Goal: Task Accomplishment & Management: Use online tool/utility

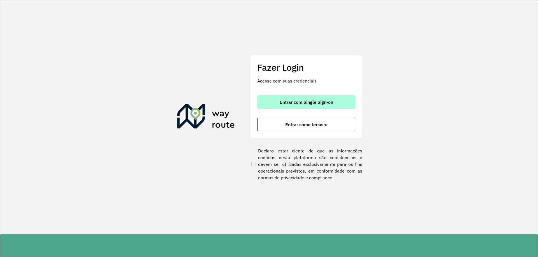
click at [309, 106] on button "Entrar com Single Sign-on" at bounding box center [306, 101] width 98 height 13
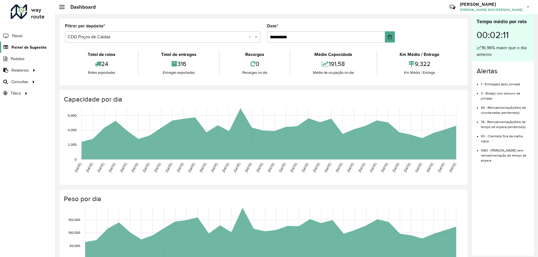
click at [33, 47] on span "Painel de Sugestão" at bounding box center [28, 48] width 35 height 6
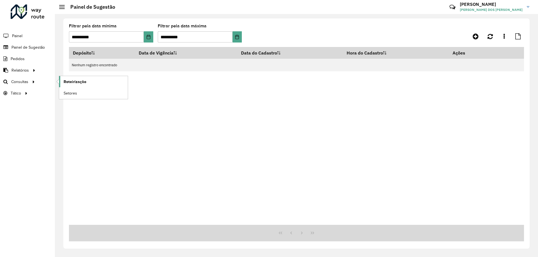
click at [75, 82] on span "Roteirização" at bounding box center [75, 82] width 23 height 6
click at [311, 22] on div "**********" at bounding box center [296, 133] width 466 height 230
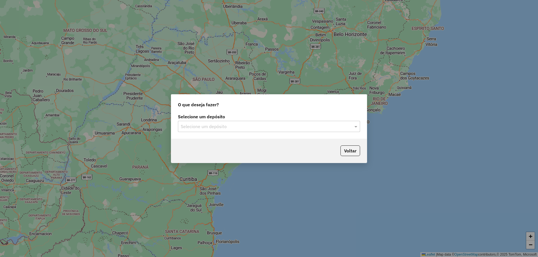
click at [251, 118] on label "Selecione um depósito" at bounding box center [269, 116] width 182 height 7
click at [248, 124] on input "text" at bounding box center [263, 126] width 165 height 7
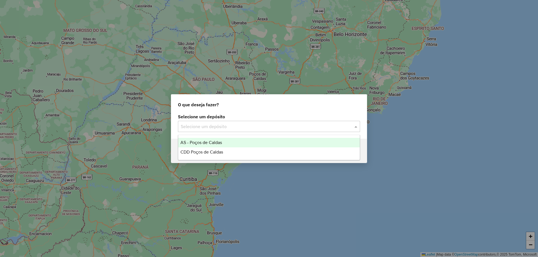
click at [231, 150] on div "CDD Poços de Caldas" at bounding box center [268, 153] width 181 height 10
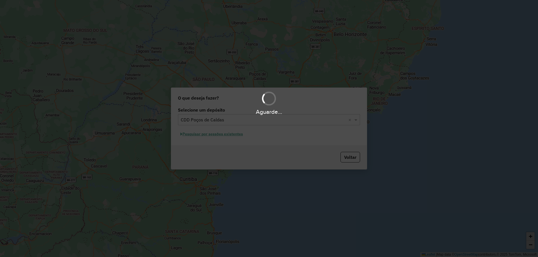
click at [214, 136] on div "Aguarde..." at bounding box center [269, 128] width 538 height 257
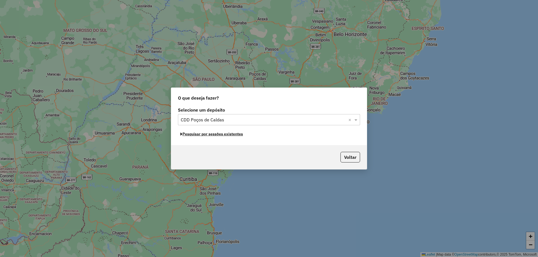
click at [213, 134] on button "Pesquisar por sessões existentes" at bounding box center [211, 134] width 67 height 9
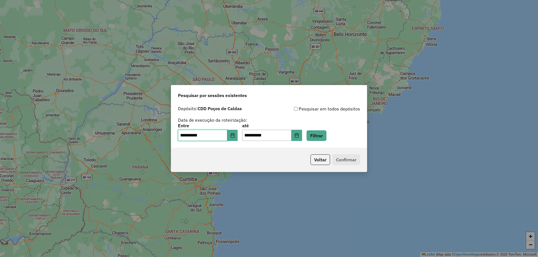
click at [227, 132] on input "**********" at bounding box center [202, 135] width 49 height 11
click at [238, 137] on button "Choose Date" at bounding box center [232, 135] width 11 height 11
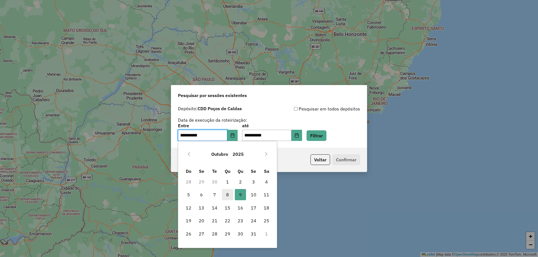
click at [228, 197] on span "8" at bounding box center [227, 194] width 11 height 11
type input "**********"
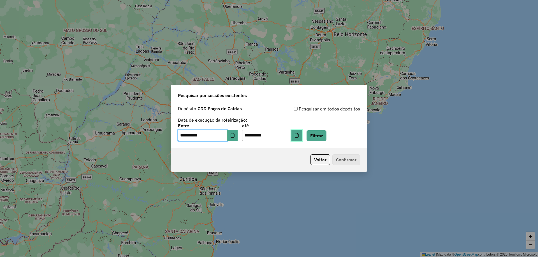
click at [302, 136] on button "Choose Date" at bounding box center [296, 135] width 11 height 11
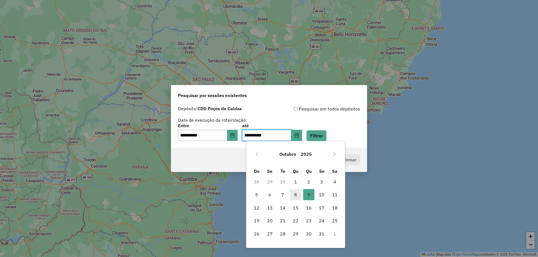
click at [291, 195] on span "8" at bounding box center [295, 194] width 11 height 11
type input "**********"
click at [326, 132] on button "Filtrar" at bounding box center [316, 135] width 20 height 11
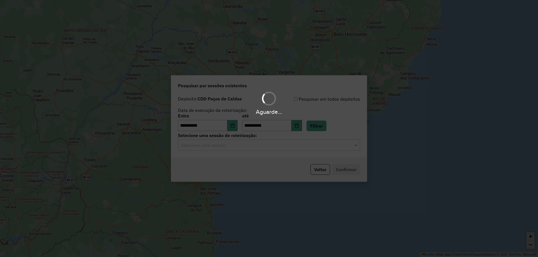
click at [227, 145] on input "text" at bounding box center [263, 145] width 165 height 7
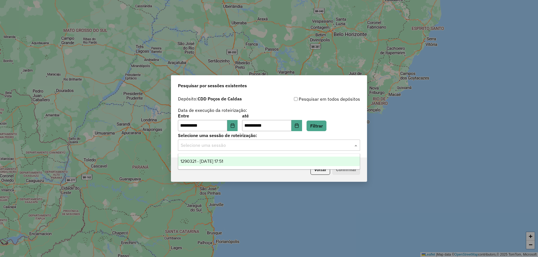
click at [217, 160] on span "1290321 - 08/10/2025 17:51" at bounding box center [201, 161] width 43 height 5
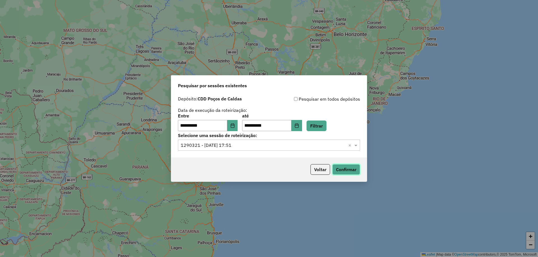
click at [341, 169] on button "Confirmar" at bounding box center [346, 169] width 28 height 11
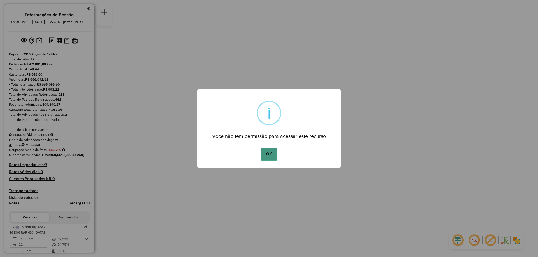
click at [272, 156] on button "OK" at bounding box center [268, 154] width 17 height 13
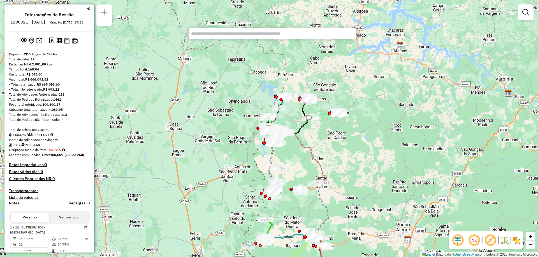
paste input "******"
type input "******"
paste input "*******"
type input "*******"
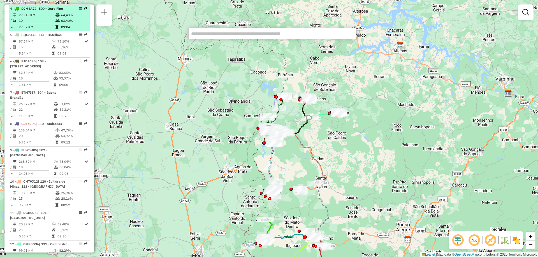
scroll to position [336, 0]
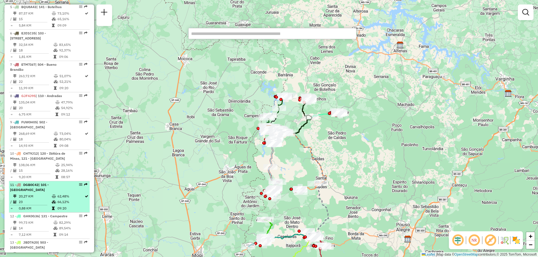
click at [65, 188] on div "11 - DGB0C42 | 101 - Jardim Country Club" at bounding box center [39, 188] width 59 height 10
select select "**********"
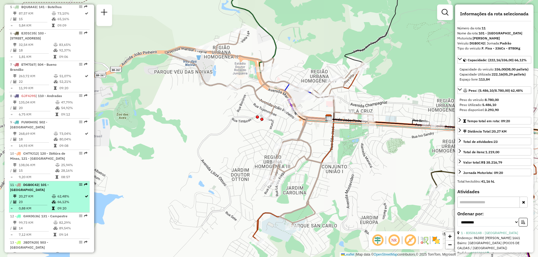
drag, startPoint x: 73, startPoint y: 189, endPoint x: 79, endPoint y: 193, distance: 6.9
click at [75, 199] on td "62,48%" at bounding box center [70, 197] width 27 height 6
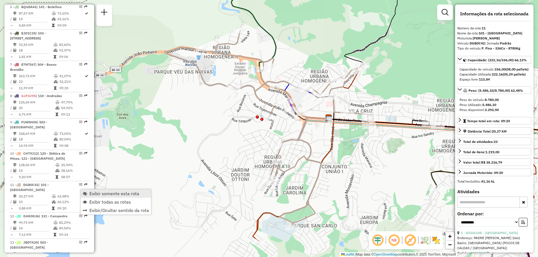
click at [97, 193] on span "Exibir somente esta rota" at bounding box center [114, 194] width 50 height 4
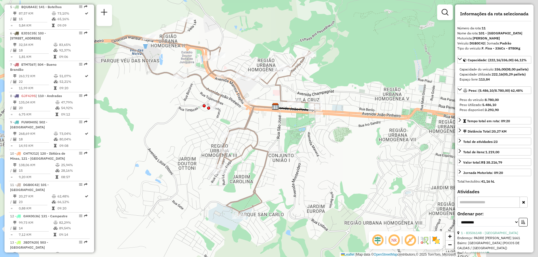
drag, startPoint x: 333, startPoint y: 172, endPoint x: 298, endPoint y: 167, distance: 35.4
click at [298, 167] on div "Janela de atendimento Grade de atendimento Capacidade Transportadoras Veículos …" at bounding box center [269, 128] width 538 height 257
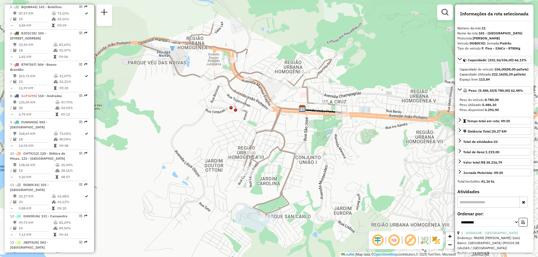
drag, startPoint x: 298, startPoint y: 167, endPoint x: 331, endPoint y: 170, distance: 32.6
click at [331, 170] on div "Janela de atendimento Grade de atendimento Capacidade Transportadoras Veículos …" at bounding box center [269, 128] width 538 height 257
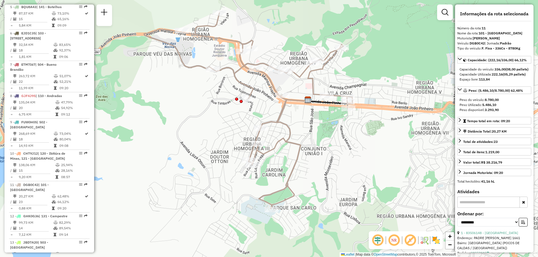
drag, startPoint x: 311, startPoint y: 149, endPoint x: 318, endPoint y: 135, distance: 15.4
click at [317, 139] on div "Janela de atendimento Grade de atendimento Capacidade Transportadoras Veículos …" at bounding box center [269, 128] width 538 height 257
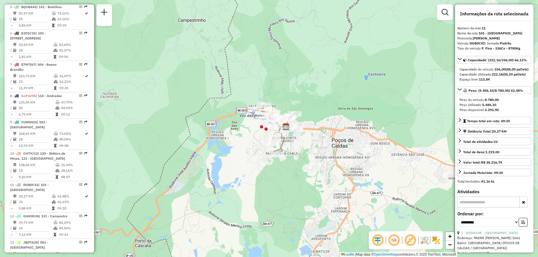
drag, startPoint x: 332, startPoint y: 148, endPoint x: 322, endPoint y: 151, distance: 10.7
click at [322, 151] on div "Janela de atendimento Grade de atendimento Capacidade Transportadoras Veículos …" at bounding box center [269, 128] width 538 height 257
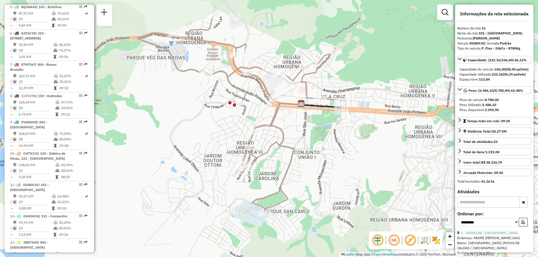
drag, startPoint x: 311, startPoint y: 117, endPoint x: 383, endPoint y: 123, distance: 72.2
click at [383, 123] on div "Janela de atendimento Grade de atendimento Capacidade Transportadoras Veículos …" at bounding box center [269, 128] width 538 height 257
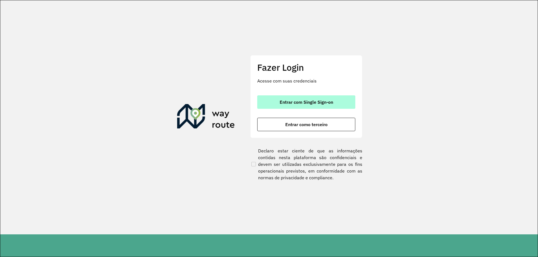
click at [299, 102] on span "Entrar com Single Sign-on" at bounding box center [305, 102] width 53 height 4
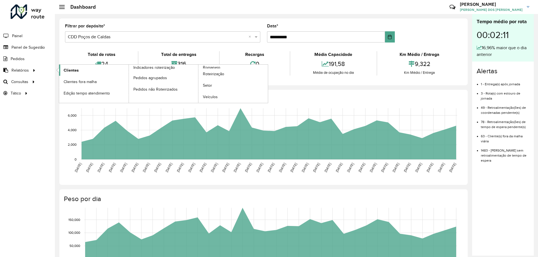
click at [83, 71] on link "Clientes" at bounding box center [93, 70] width 69 height 11
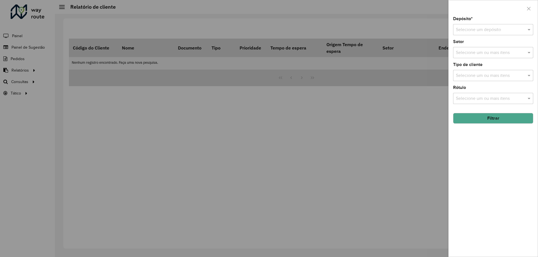
click at [479, 30] on input "text" at bounding box center [487, 30] width 63 height 7
click at [472, 55] on span "CDD Poços de Caldas" at bounding box center [476, 55] width 43 height 5
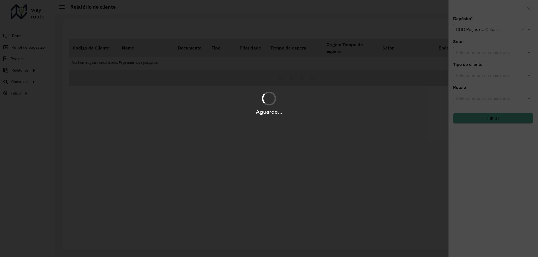
click at [475, 55] on div "Aguarde..." at bounding box center [269, 128] width 538 height 257
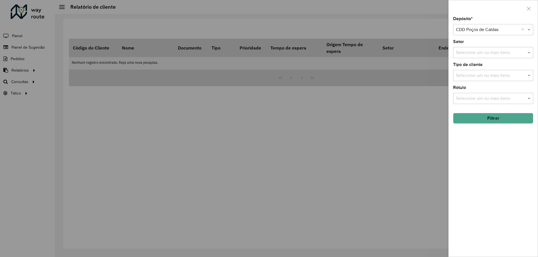
click at [475, 52] on input "text" at bounding box center [490, 53] width 72 height 7
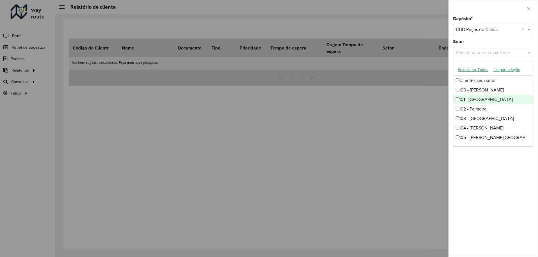
click at [418, 111] on div at bounding box center [269, 128] width 538 height 257
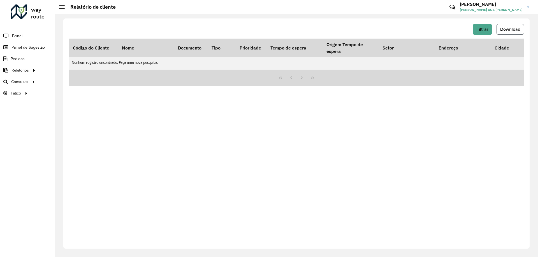
click at [511, 27] on span "Download" at bounding box center [510, 29] width 20 height 5
click at [482, 24] on button "Filtrar" at bounding box center [481, 29] width 19 height 11
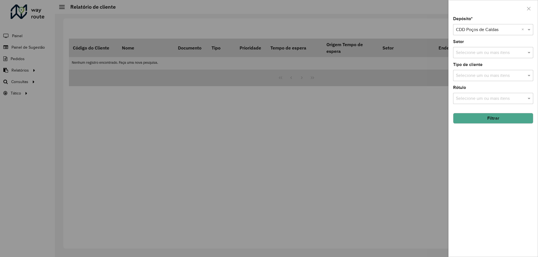
click at [487, 119] on button "Filtrar" at bounding box center [493, 118] width 80 height 11
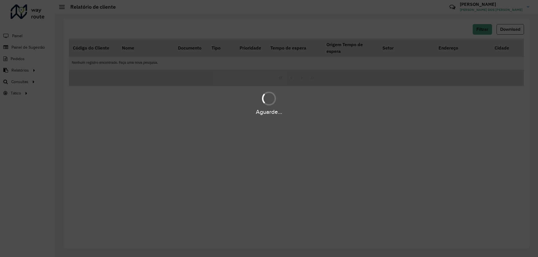
click at [511, 30] on div "Aguarde..." at bounding box center [269, 128] width 538 height 257
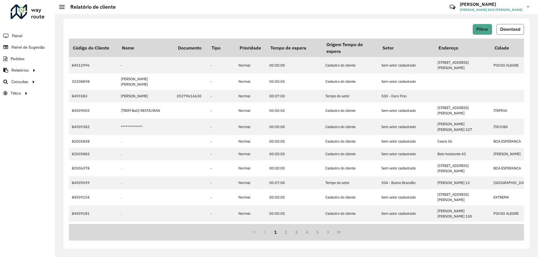
click at [506, 30] on span "Download" at bounding box center [510, 29] width 20 height 5
